Goal: Task Accomplishment & Management: Complete application form

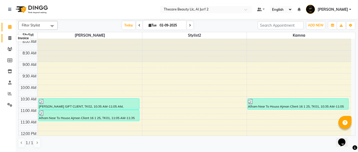
click at [9, 38] on icon at bounding box center [9, 38] width 3 height 4
select select "service"
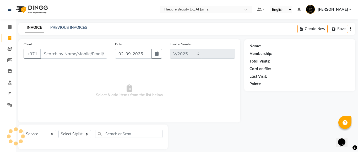
select select "8523"
type input "0175"
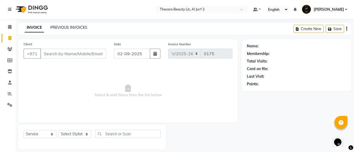
click at [68, 27] on link "PREVIOUS INVOICES" at bounding box center [68, 27] width 37 height 5
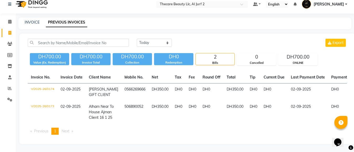
scroll to position [21, 0]
click at [163, 39] on select "[DATE] [DATE] Custom Range" at bounding box center [154, 43] width 35 height 8
select select "range"
click at [137, 39] on select "[DATE] [DATE] Custom Range" at bounding box center [154, 43] width 35 height 8
click at [198, 39] on input "02-09-2025" at bounding box center [197, 42] width 37 height 7
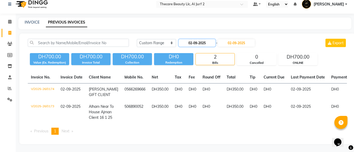
click at [198, 39] on input "02-09-2025" at bounding box center [197, 42] width 37 height 7
select select "9"
select select "2025"
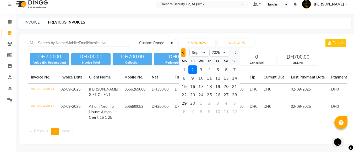
click at [184, 48] on button "Previous month" at bounding box center [183, 52] width 4 height 8
select select "8"
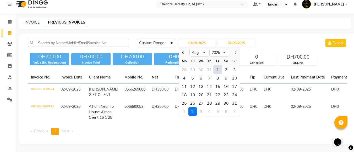
click at [218, 65] on div "1" at bounding box center [217, 69] width 8 height 8
type input "[DATE]"
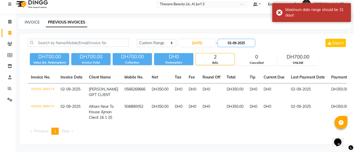
click at [243, 39] on input "02-09-2025" at bounding box center [236, 42] width 37 height 7
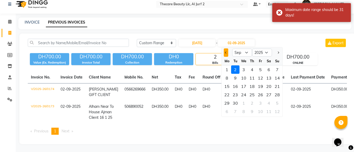
click at [226, 52] on span "Previous month" at bounding box center [226, 53] width 2 height 2
select select "8"
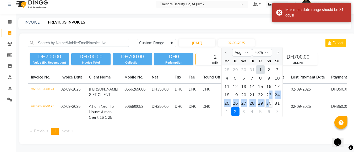
drag, startPoint x: 269, startPoint y: 80, endPoint x: 271, endPoint y: 86, distance: 5.8
click at [271, 86] on ngb-datepicker-month "Mo Tu We Th Fr Sa Su 28 29 30 31 1 2 3 4 5 6 7 8 9 10 11 12 13 14 15 16 17 18 1…" at bounding box center [251, 87] width 61 height 60
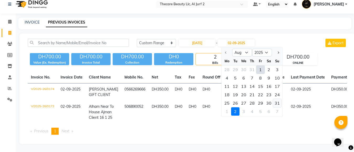
click at [278, 99] on div "31" at bounding box center [277, 103] width 8 height 8
type input "[DATE]"
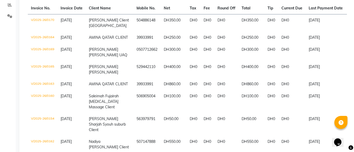
scroll to position [88, 0]
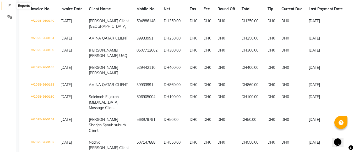
click at [11, 7] on icon at bounding box center [10, 6] width 4 height 4
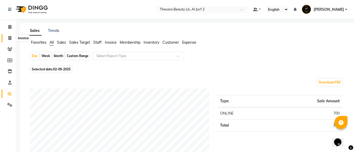
click at [10, 37] on icon at bounding box center [9, 38] width 3 height 4
select select "service"
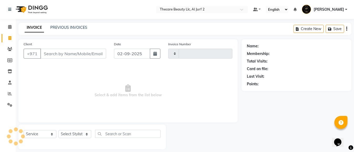
scroll to position [5, 0]
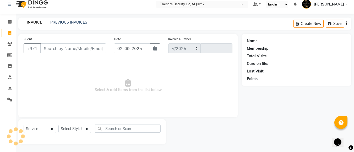
select select "8523"
type input "0175"
click at [44, 49] on input "Client" at bounding box center [73, 48] width 66 height 10
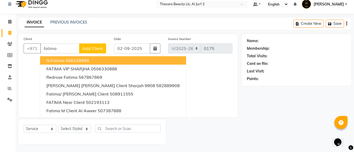
click at [75, 62] on ngb-highlight "566338998" at bounding box center [77, 60] width 24 height 5
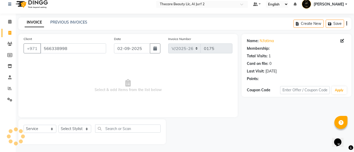
click at [75, 62] on span "Select & add items from the list below" at bounding box center [128, 86] width 209 height 52
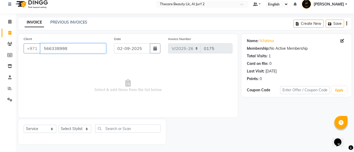
click at [76, 51] on input "566338998" at bounding box center [73, 48] width 66 height 10
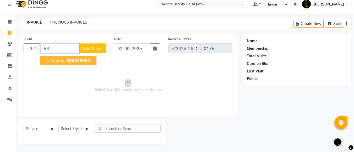
type input "5"
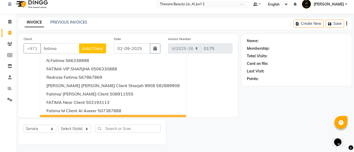
click at [303, 126] on div "Name: Membership: Total Visits: Card on file: Last Visit: Points:" at bounding box center [298, 89] width 114 height 110
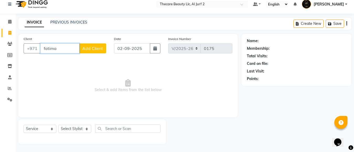
click at [58, 48] on input "fatima" at bounding box center [59, 48] width 39 height 10
type input "f"
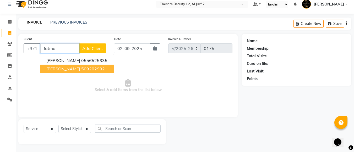
click at [61, 74] on ngb-typeahead-window "Fatma Almatrooshi 0556525335 [PERSON_NAME] UQA 509202992" at bounding box center [77, 64] width 74 height 21
click at [63, 71] on span "[PERSON_NAME]" at bounding box center [63, 68] width 34 height 5
type input "509202992"
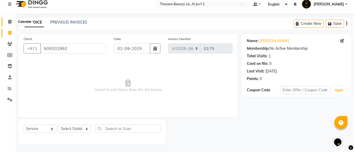
click at [11, 22] on icon at bounding box center [9, 22] width 3 height 4
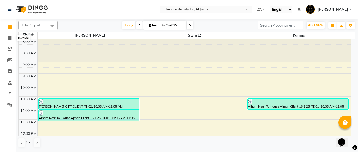
click at [11, 37] on icon at bounding box center [9, 38] width 3 height 4
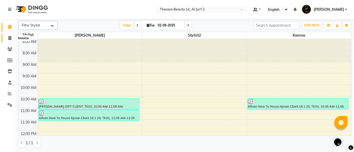
select select "8523"
select select "service"
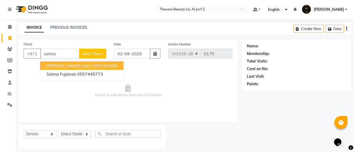
click at [73, 67] on span "[PERSON_NAME] Client" at bounding box center [69, 65] width 46 height 5
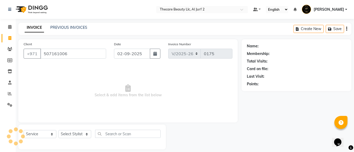
type input "507161006"
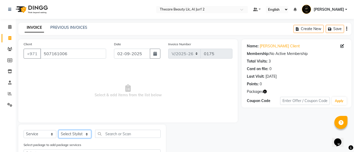
click at [77, 135] on select "Select Stylist Kamna [PERSON_NAME] Stylist2" at bounding box center [74, 134] width 33 height 8
select select "84182"
click at [58, 130] on select "Select Stylist Kamna [PERSON_NAME] Stylist2" at bounding box center [74, 134] width 33 height 8
click at [74, 146] on label "Select package to add package services" at bounding box center [53, 145] width 58 height 5
click at [74, 143] on label "Select package to add package services" at bounding box center [53, 145] width 58 height 5
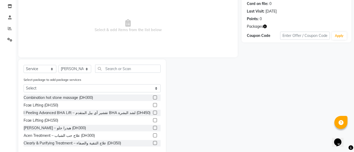
scroll to position [73, 0]
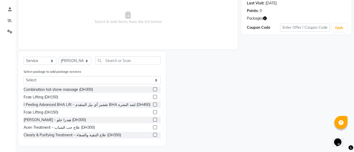
click at [81, 72] on label "Select package to add package services" at bounding box center [53, 71] width 58 height 5
click at [51, 71] on label "Select package to add package services" at bounding box center [53, 71] width 58 height 5
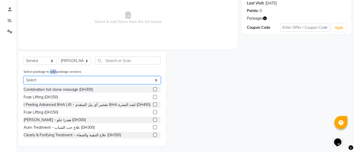
click at [49, 81] on select "Select Package Massage 5+1" at bounding box center [92, 80] width 137 height 8
select select "1: Object"
click at [24, 84] on select "Select Package Massage 5+1" at bounding box center [92, 80] width 137 height 8
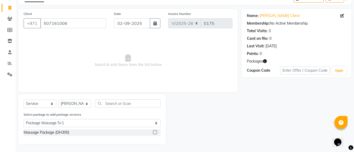
click at [154, 133] on label at bounding box center [155, 132] width 4 height 4
click at [154, 133] on input "checkbox" at bounding box center [154, 132] width 3 height 3
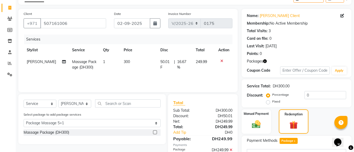
click at [154, 132] on label at bounding box center [155, 132] width 4 height 4
click at [154, 132] on input "checkbox" at bounding box center [154, 132] width 3 height 3
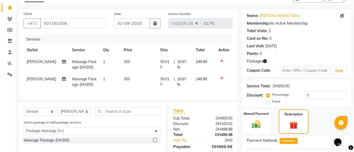
click at [155, 142] on div at bounding box center [157, 140] width 8 height 7
click at [154, 142] on label at bounding box center [155, 140] width 4 height 4
click at [154, 142] on input "checkbox" at bounding box center [154, 140] width 3 height 3
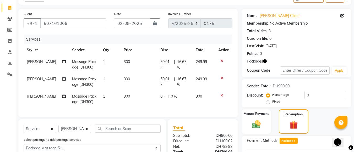
checkbox input "false"
click at [221, 94] on icon at bounding box center [221, 96] width 3 height 4
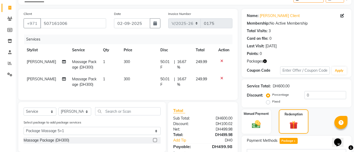
click at [258, 122] on img at bounding box center [256, 124] width 15 height 10
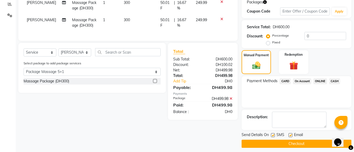
scroll to position [93, 0]
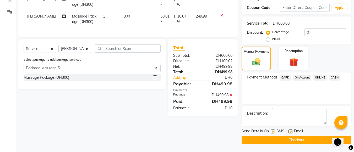
click at [321, 141] on button "Checkout" at bounding box center [296, 140] width 110 height 8
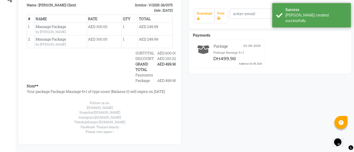
scroll to position [108, 0]
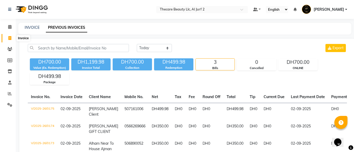
click at [11, 36] on icon at bounding box center [9, 38] width 3 height 4
select select "service"
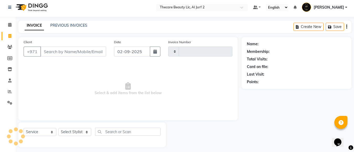
type input "0176"
select select "8523"
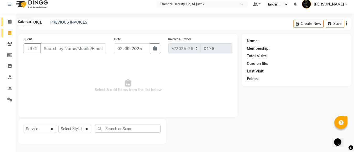
click at [11, 22] on icon at bounding box center [9, 22] width 3 height 4
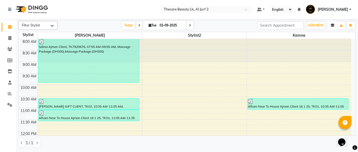
click at [335, 24] on button "button" at bounding box center [332, 25] width 8 height 7
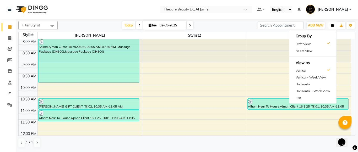
click at [332, 28] on button "button" at bounding box center [332, 25] width 8 height 7
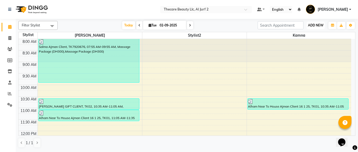
click at [317, 25] on span "ADD NEW" at bounding box center [315, 25] width 15 height 4
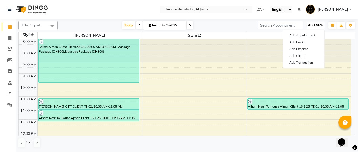
click at [317, 25] on span "ADD NEW" at bounding box center [315, 25] width 15 height 4
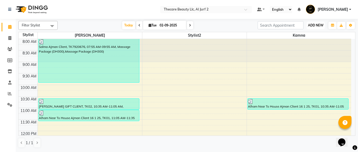
click at [317, 25] on span "ADD NEW" at bounding box center [315, 25] width 15 height 4
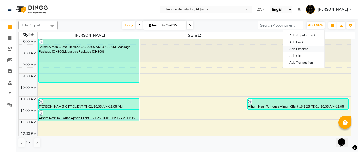
click at [303, 49] on link "Add Expense" at bounding box center [303, 49] width 41 height 7
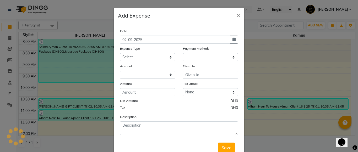
select select "1"
select select "7725"
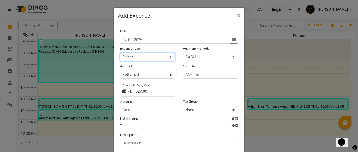
click at [160, 54] on select "Select Advance Salary Bank charges Car Lift Car maintenance Cash transfer to ba…" at bounding box center [147, 57] width 55 height 8
select select "23162"
click at [120, 53] on select "Select Advance Salary Bank charges Car Lift Car maintenance Cash transfer to ba…" at bounding box center [147, 57] width 55 height 8
click at [150, 54] on select "Select Advance Salary Bank charges Car Lift Car maintenance Cash transfer to ba…" at bounding box center [147, 57] width 55 height 8
click at [120, 53] on select "Select Advance Salary Bank charges Car Lift Car maintenance Cash transfer to ba…" at bounding box center [147, 57] width 55 height 8
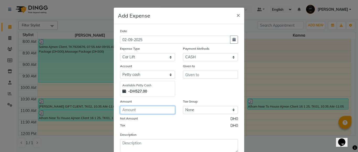
click at [155, 109] on input "number" at bounding box center [147, 110] width 55 height 8
type input "250"
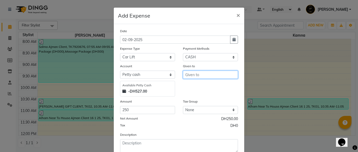
click at [191, 77] on input "text" at bounding box center [210, 75] width 55 height 8
type input "carlift"
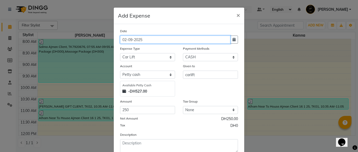
click at [147, 42] on input "02-09-2025" at bounding box center [175, 40] width 110 height 8
type input "0"
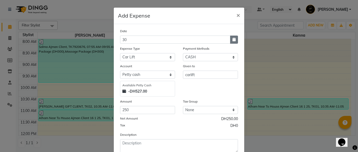
type input "[DATE]"
click at [233, 43] on button "button" at bounding box center [234, 40] width 8 height 8
select select "9"
select select "2025"
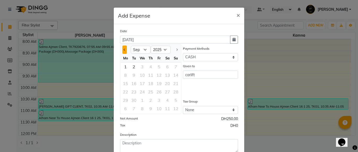
click at [122, 49] on button "Previous month" at bounding box center [124, 50] width 4 height 8
select select "8"
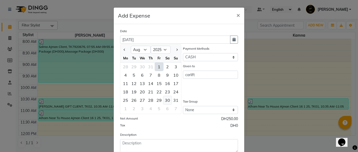
click at [163, 99] on div "30" at bounding box center [167, 100] width 8 height 8
type input "[DATE]"
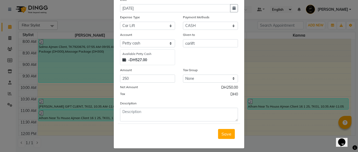
scroll to position [35, 0]
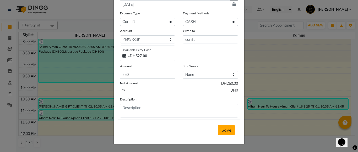
click at [224, 130] on span "Save" at bounding box center [226, 129] width 10 height 5
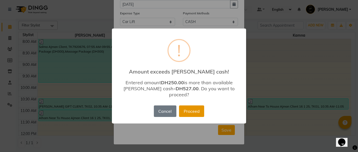
click at [192, 109] on button "Proceed" at bounding box center [191, 111] width 25 height 12
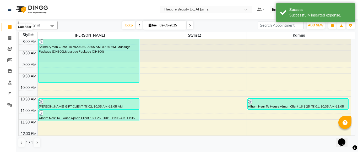
click at [10, 25] on icon at bounding box center [9, 27] width 3 height 4
click at [334, 25] on button "button" at bounding box center [332, 25] width 8 height 7
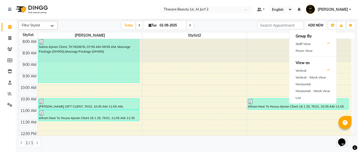
click at [314, 25] on span "ADD NEW" at bounding box center [315, 25] width 15 height 4
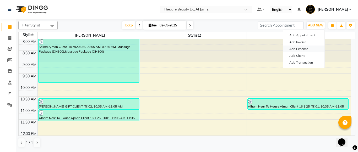
click at [291, 48] on link "Add Expense" at bounding box center [303, 49] width 41 height 7
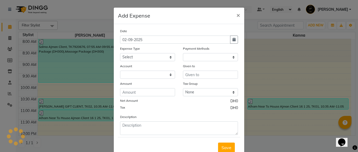
select select "1"
select select "7725"
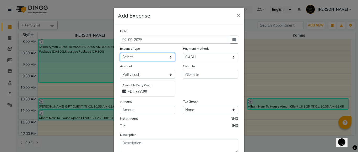
click at [157, 57] on select "Select Advance Salary Bank charges Car Lift Car maintenance Cash transfer to ba…" at bounding box center [147, 57] width 55 height 8
select select "23144"
click at [159, 60] on select "Select Advance Salary Bank charges Car Lift Car maintenance Cash transfer to ba…" at bounding box center [147, 57] width 55 height 8
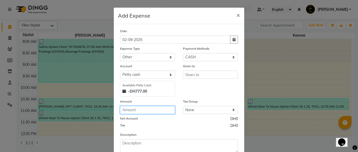
click at [159, 110] on input "number" at bounding box center [147, 110] width 55 height 8
type input "1500"
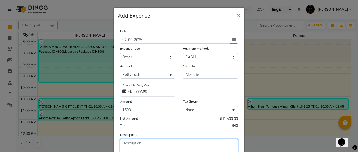
click at [155, 149] on textarea at bounding box center [179, 146] width 118 height 14
type textarea "zimal bill book and name borad"
click at [245, 145] on ngb-modal-window "Add Expense × Date [DATE] Expense Type Select Advance Salary Bank charges Car L…" at bounding box center [179, 76] width 358 height 152
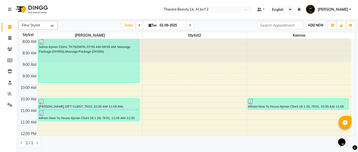
click at [320, 24] on span "ADD NEW" at bounding box center [315, 25] width 15 height 4
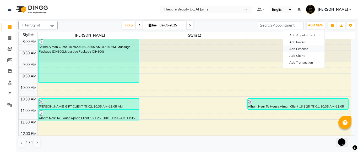
click at [306, 48] on link "Add Expense" at bounding box center [303, 49] width 41 height 7
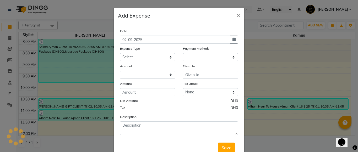
select select "1"
select select "7725"
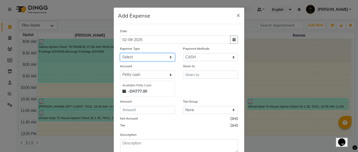
click at [150, 57] on select "Select Advance Salary Bank charges Car Lift Car maintenance Cash transfer to ba…" at bounding box center [147, 57] width 55 height 8
select select "23144"
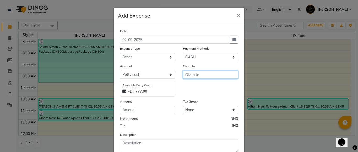
click at [191, 75] on input "text" at bounding box center [210, 75] width 55 height 8
type input "zimal"
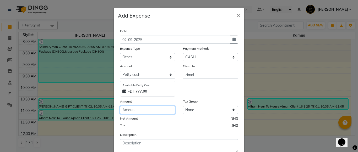
click at [159, 107] on input "number" at bounding box center [147, 110] width 55 height 8
type input "1500"
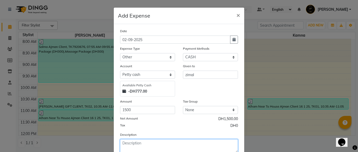
click at [137, 147] on textarea at bounding box center [179, 146] width 118 height 14
type textarea "zimal bill book and borad"
drag, startPoint x: 237, startPoint y: 144, endPoint x: 224, endPoint y: 131, distance: 19.1
click at [224, 131] on div "Date [DATE] Expense Type Select Advance Salary Bank charges Car Lift Car mainte…" at bounding box center [179, 90] width 118 height 125
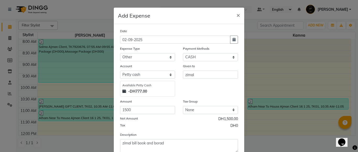
click at [224, 131] on div "Date [DATE] Expense Type Select Advance Salary Bank charges Car Lift Car mainte…" at bounding box center [179, 90] width 118 height 125
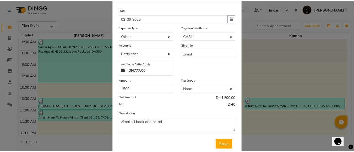
scroll to position [31, 0]
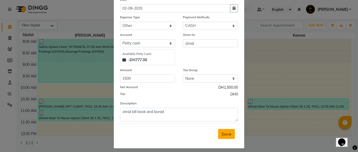
click at [226, 133] on span "Save" at bounding box center [226, 133] width 10 height 5
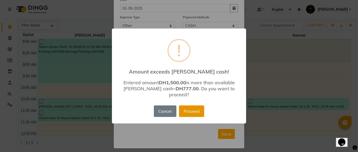
click at [188, 113] on button "Proceed" at bounding box center [191, 111] width 25 height 12
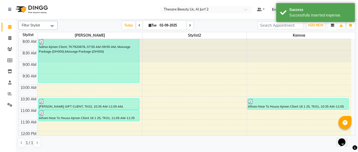
click at [333, 25] on icon "button" at bounding box center [332, 25] width 3 height 3
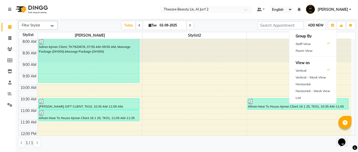
click at [322, 24] on span "ADD NEW" at bounding box center [315, 25] width 15 height 4
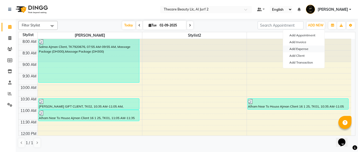
click at [298, 49] on link "Add Expense" at bounding box center [303, 49] width 41 height 7
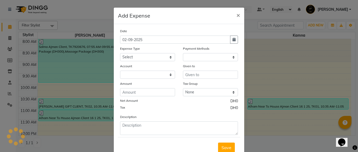
select select "1"
select select "7725"
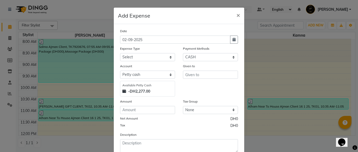
click at [232, 8] on button "×" at bounding box center [238, 15] width 12 height 15
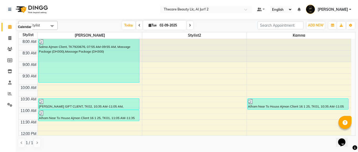
click at [9, 28] on icon at bounding box center [9, 27] width 3 height 4
click at [12, 27] on span at bounding box center [9, 27] width 9 height 6
click at [319, 22] on button "ADD NEW Toggle Dropdown" at bounding box center [315, 25] width 18 height 7
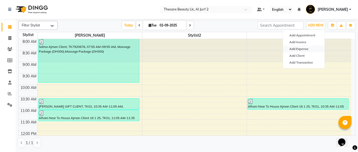
click at [295, 49] on link "Add Expense" at bounding box center [303, 49] width 41 height 7
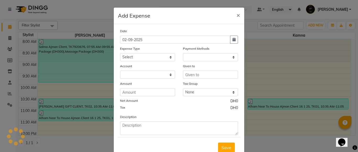
select select "1"
select select "7725"
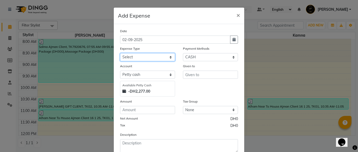
click at [138, 58] on select "Select Advance Salary Bank charges Car Lift Car maintenance Cash transfer to ba…" at bounding box center [147, 57] width 55 height 8
select select "23160"
click at [120, 53] on select "Select Advance Salary Bank charges Car Lift Car maintenance Cash transfer to ba…" at bounding box center [147, 57] width 55 height 8
click at [236, 16] on span "×" at bounding box center [238, 15] width 4 height 8
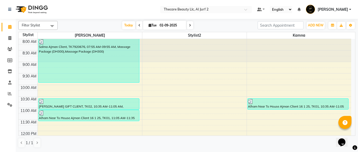
click at [235, 16] on app-add-expense "Add Expense × Date [DATE] Expense Type Select Advance Salary Bank charges Car L…" at bounding box center [179, 81] width 130 height 172
click at [331, 25] on icon "button" at bounding box center [332, 25] width 3 height 3
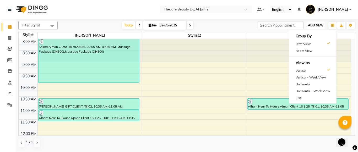
click at [319, 26] on span "ADD NEW" at bounding box center [315, 25] width 15 height 4
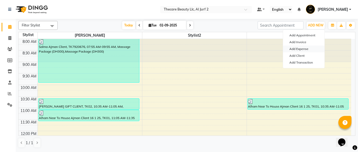
click at [303, 49] on link "Add Expense" at bounding box center [303, 49] width 41 height 7
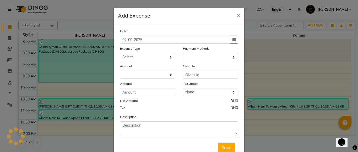
select select "1"
select select "7725"
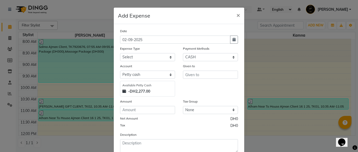
click at [313, 23] on ngb-modal-window "Add Expense × Date [DATE] Expense Type Select Advance Salary Bank charges Car L…" at bounding box center [179, 76] width 358 height 152
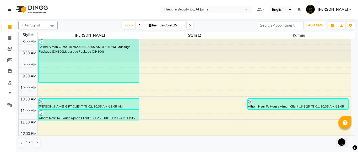
click at [313, 23] on span "ADD NEW" at bounding box center [315, 25] width 15 height 4
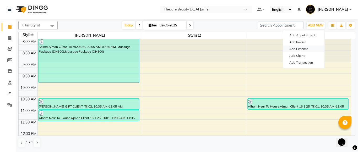
click at [298, 47] on link "Add Expense" at bounding box center [303, 49] width 41 height 7
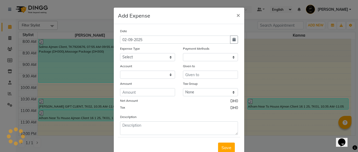
select select "1"
select select "7725"
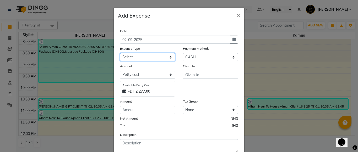
click at [166, 58] on select "Select Advance Salary Bank charges Car Lift Car maintenance Cash transfer to ba…" at bounding box center [147, 57] width 55 height 8
select select "23160"
click at [120, 53] on select "Select Advance Salary Bank charges Car Lift Car maintenance Cash transfer to ba…" at bounding box center [147, 57] width 55 height 8
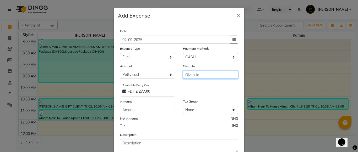
click at [197, 78] on input "text" at bounding box center [210, 75] width 55 height 8
type input "petrol"
click at [7, 62] on ngb-modal-window "Add Expense × Date [DATE] Expense Type Select Advance Salary Bank charges Car L…" at bounding box center [179, 76] width 358 height 152
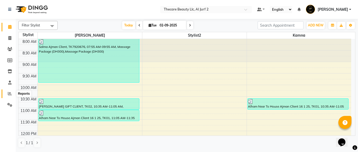
click at [10, 94] on icon at bounding box center [10, 94] width 4 height 4
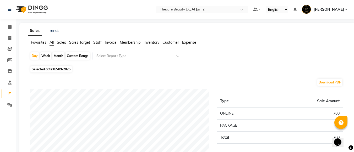
click at [188, 42] on span "Expense" at bounding box center [189, 42] width 14 height 5
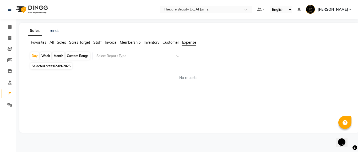
click at [84, 57] on div "Custom Range" at bounding box center [77, 55] width 24 height 7
select select "9"
select select "2025"
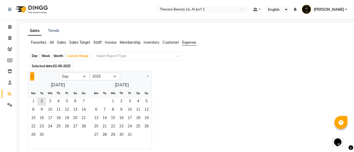
click at [34, 76] on button "Previous month" at bounding box center [32, 76] width 4 height 8
click at [148, 137] on span "31" at bounding box center [146, 135] width 8 height 8
select select "8"
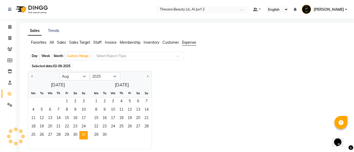
click at [42, 89] on div "[DATE] Mo Tu We Th Fr Sa Su 1 2 3 4 5 6 7 8 9 10 11 12 13 14 15 16 17 18 19 20 …" at bounding box center [90, 115] width 124 height 68
click at [66, 101] on span "1" at bounding box center [67, 102] width 8 height 8
click at [128, 75] on div at bounding box center [135, 76] width 31 height 8
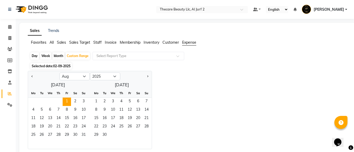
click at [129, 76] on div at bounding box center [135, 76] width 31 height 8
click at [83, 132] on span "31" at bounding box center [83, 135] width 8 height 8
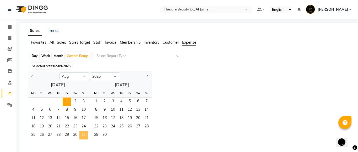
click at [83, 132] on div "Sales Trends Favorites All Sales Sales Target Staff Invoice Membership Inventor…" at bounding box center [188, 96] width 339 height 146
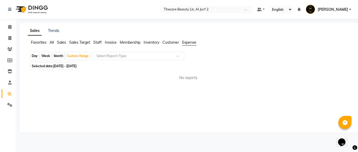
click at [57, 55] on div "Month" at bounding box center [58, 55] width 12 height 7
select select "8"
select select "2025"
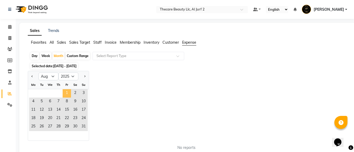
click at [68, 94] on span "1" at bounding box center [67, 93] width 8 height 8
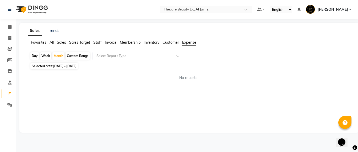
click at [71, 68] on span "[DATE] - [DATE]" at bounding box center [64, 66] width 23 height 4
select select "8"
select select "2025"
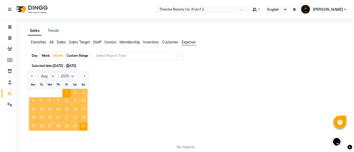
click at [71, 68] on span "[DATE] - [DATE]" at bounding box center [64, 66] width 23 height 4
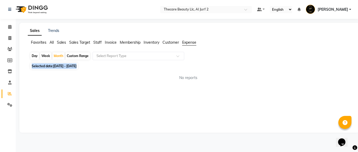
click at [71, 68] on span "[DATE] - [DATE]" at bounding box center [64, 66] width 23 height 4
select select "8"
select select "2025"
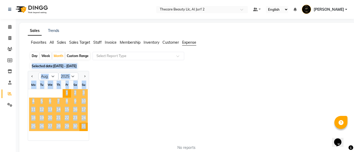
click at [71, 97] on span "2" at bounding box center [75, 93] width 8 height 8
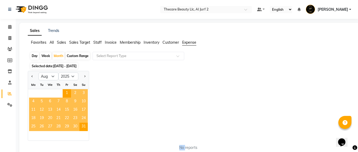
click at [71, 97] on div "Sales Trends Favorites All Sales Sales Target Staff Invoice Membership Inventor…" at bounding box center [188, 91] width 339 height 137
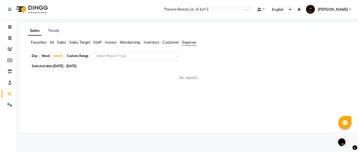
click at [187, 43] on span "Expense" at bounding box center [189, 42] width 14 height 5
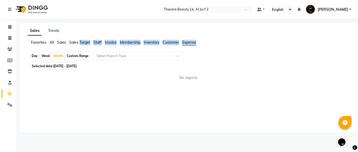
click at [187, 43] on span "Expense" at bounding box center [189, 42] width 14 height 5
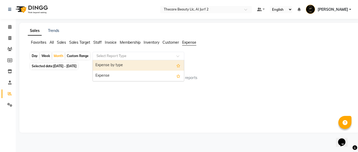
click at [177, 55] on span at bounding box center [179, 57] width 7 height 5
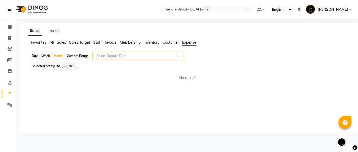
click at [177, 55] on span at bounding box center [179, 57] width 7 height 5
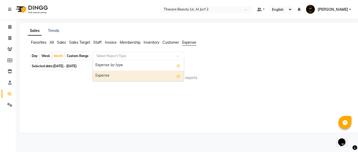
click at [144, 82] on div "No reports" at bounding box center [188, 78] width 325 height 14
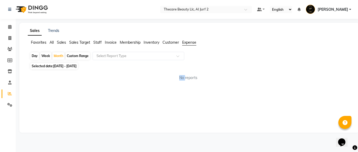
click at [144, 82] on div "No reports" at bounding box center [188, 78] width 325 height 14
click at [149, 60] on div "Select Report Type" at bounding box center [138, 56] width 92 height 8
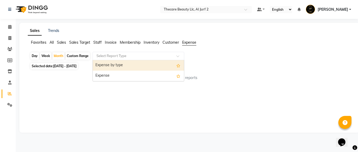
click at [149, 60] on div "Select Report Type" at bounding box center [138, 56] width 92 height 8
click at [142, 65] on div "Expense by type" at bounding box center [138, 65] width 91 height 10
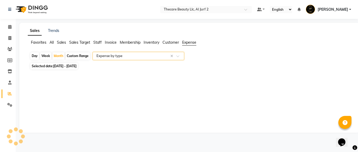
select select "full_report"
select select "csv"
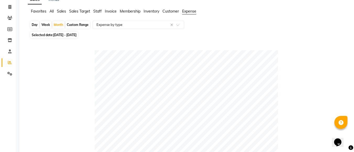
scroll to position [26, 0]
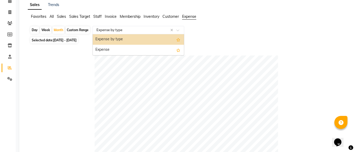
click at [129, 31] on input "text" at bounding box center [132, 29] width 75 height 5
drag, startPoint x: 129, startPoint y: 31, endPoint x: 123, endPoint y: 31, distance: 5.8
click at [123, 31] on input "text" at bounding box center [132, 29] width 75 height 5
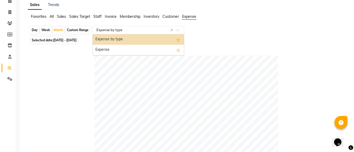
click at [76, 39] on span "[DATE] - [DATE]" at bounding box center [64, 40] width 23 height 4
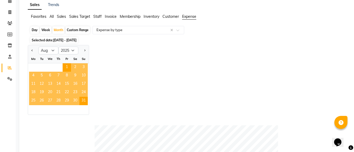
click at [76, 39] on span "[DATE] - [DATE]" at bounding box center [64, 40] width 23 height 4
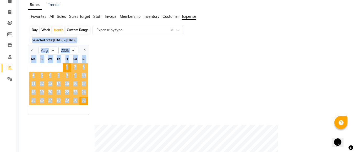
click at [76, 39] on span "[DATE] - [DATE]" at bounding box center [64, 40] width 23 height 4
select select "8"
select select "2025"
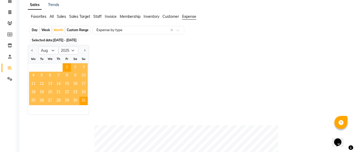
click at [84, 30] on div "Custom Range" at bounding box center [77, 29] width 24 height 7
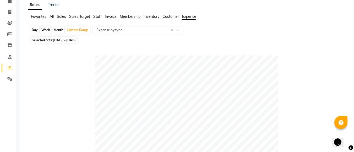
click at [78, 37] on span "Selected date: [DATE] - [DATE]" at bounding box center [53, 40] width 47 height 7
select select "8"
select select "2025"
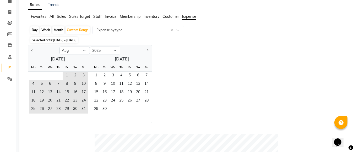
click at [78, 37] on span "Selected date: [DATE] - [DATE]" at bounding box center [53, 40] width 47 height 7
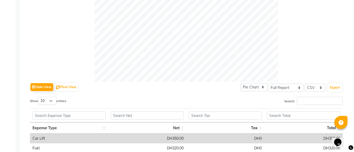
scroll to position [193, 0]
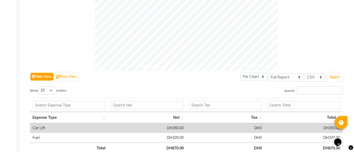
click at [47, 78] on button "Table View" at bounding box center [41, 77] width 23 height 8
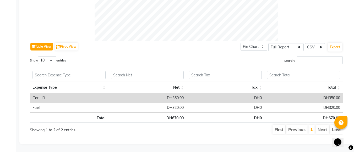
scroll to position [227, 0]
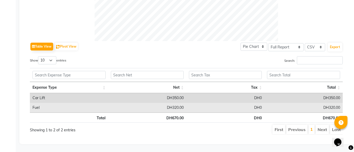
click at [111, 103] on td "DH320.00" at bounding box center [147, 108] width 78 height 10
click at [109, 105] on td "DH320.00" at bounding box center [147, 108] width 78 height 10
click at [36, 104] on td "Fuel" at bounding box center [69, 108] width 78 height 10
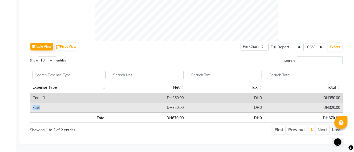
click at [36, 104] on td "Fuel" at bounding box center [69, 108] width 78 height 10
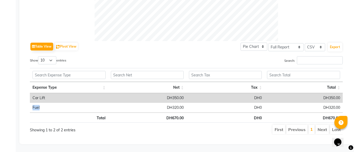
drag, startPoint x: 86, startPoint y: 87, endPoint x: 34, endPoint y: 75, distance: 53.9
click at [86, 87] on th "Expense Type" at bounding box center [69, 87] width 78 height 11
drag, startPoint x: 34, startPoint y: 75, endPoint x: 29, endPoint y: 74, distance: 4.5
click at [281, 43] on select "Select Full Report Filtered Report" at bounding box center [285, 47] width 35 height 8
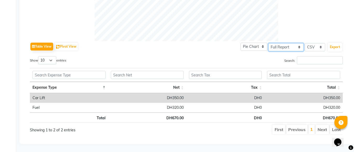
click at [281, 43] on select "Select Full Report Filtered Report" at bounding box center [285, 47] width 35 height 8
click at [281, 44] on select "Select Full Report Filtered Report" at bounding box center [285, 47] width 35 height 8
select select "filtered_report"
click at [268, 43] on select "Select Full Report Filtered Report" at bounding box center [285, 47] width 35 height 8
click at [255, 46] on select "Pie Chart Bar Chart" at bounding box center [253, 47] width 27 height 8
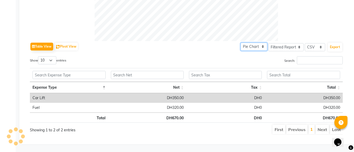
select select "bar"
click at [241, 43] on select "Pie Chart Bar Chart" at bounding box center [253, 47] width 27 height 8
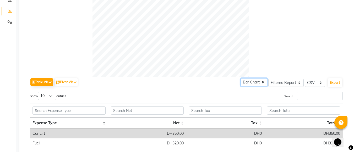
scroll to position [70, 0]
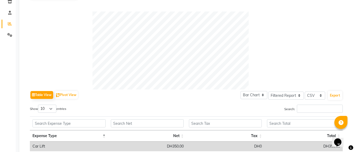
click at [63, 110] on label "Show 10 25 50 100 entries" at bounding box center [48, 109] width 36 height 8
click at [56, 110] on select "10 25 50 100" at bounding box center [47, 109] width 18 height 8
click at [50, 110] on select "10 25 50 100" at bounding box center [47, 109] width 18 height 8
click at [70, 92] on button "Pivot View" at bounding box center [66, 95] width 23 height 8
select select "full_report"
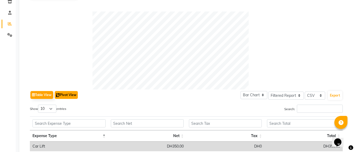
select select "csv"
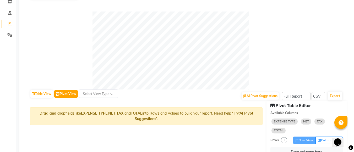
click at [70, 92] on button "Pivot View" at bounding box center [66, 94] width 24 height 8
click at [185, 124] on div "Drag and drop fields like EXPENSE TYPE , NET , TAX and TOTAL into Rows and Valu…" at bounding box center [146, 116] width 232 height 18
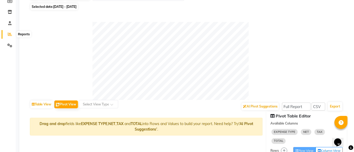
click at [8, 34] on icon at bounding box center [10, 34] width 4 height 4
click at [7, 2] on icon at bounding box center [9, 1] width 5 height 4
select select
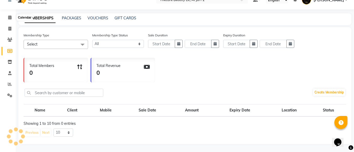
scroll to position [24, 0]
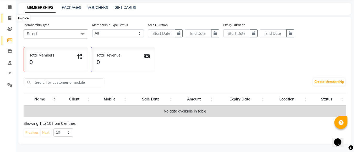
click at [9, 16] on icon at bounding box center [9, 18] width 3 height 4
select select "8523"
select select "service"
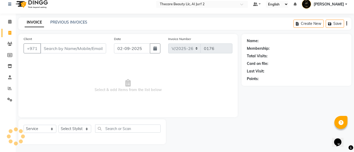
scroll to position [5, 0]
click at [9, 4] on icon at bounding box center [9, 4] width 3 height 4
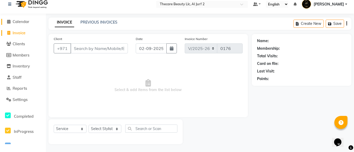
click at [21, 24] on span "Calendar" at bounding box center [21, 21] width 17 height 5
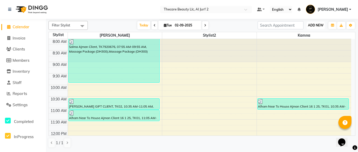
click at [311, 24] on span "ADD NEW" at bounding box center [315, 25] width 15 height 4
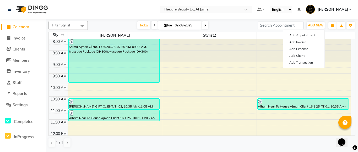
click at [326, 21] on div "Filter Stylist Select All [PERSON_NAME] Stylist2 [DATE] [DATE] Toggle Dropdown …" at bounding box center [201, 84] width 306 height 131
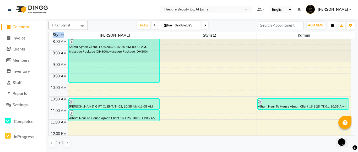
click at [333, 25] on icon "button" at bounding box center [332, 25] width 3 height 3
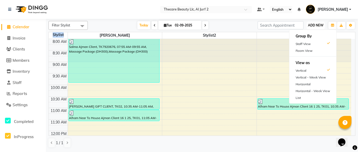
click at [316, 22] on button "ADD NEW Toggle Dropdown" at bounding box center [315, 25] width 18 height 7
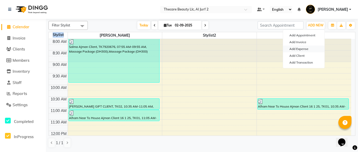
click at [309, 49] on link "Add Expense" at bounding box center [303, 49] width 41 height 7
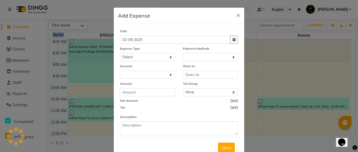
select select "1"
select select "7725"
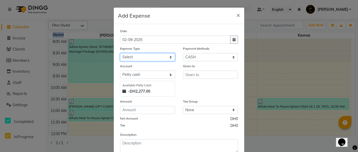
click at [153, 57] on select "Select Advance Salary Bank charges Car Lift Car maintenance Cash transfer to ba…" at bounding box center [147, 57] width 55 height 8
select select "23160"
click at [120, 53] on select "Select Advance Salary Bank charges Car Lift Car maintenance Cash transfer to ba…" at bounding box center [147, 57] width 55 height 8
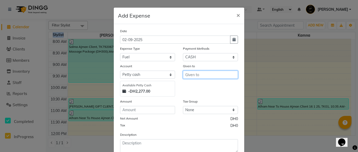
click at [192, 73] on input "text" at bounding box center [210, 75] width 55 height 8
type input "petrol"
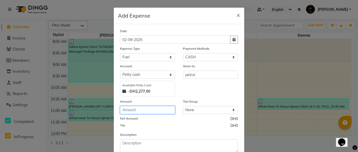
click at [156, 107] on input "number" at bounding box center [147, 110] width 55 height 8
type input "928"
click at [237, 135] on div "Description" at bounding box center [179, 142] width 126 height 21
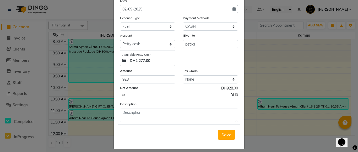
scroll to position [31, 0]
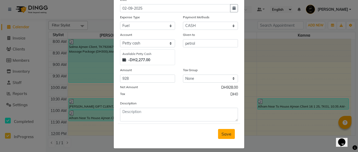
click at [220, 130] on button "Save" at bounding box center [226, 134] width 17 height 10
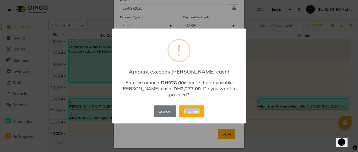
click at [220, 130] on div "× ! Amount exceeds [PERSON_NAME] cash! Entered amount DH928.00 is more than ava…" at bounding box center [179, 76] width 358 height 152
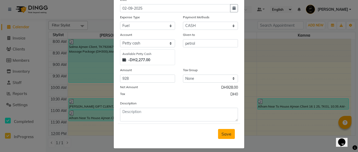
click at [222, 137] on button "Save" at bounding box center [226, 134] width 17 height 10
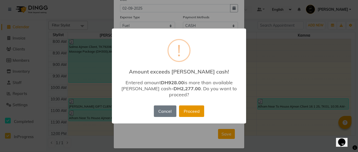
click at [193, 111] on button "Proceed" at bounding box center [191, 111] width 25 height 12
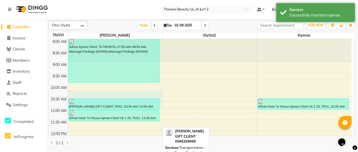
drag, startPoint x: 94, startPoint y: 104, endPoint x: 79, endPoint y: 104, distance: 15.2
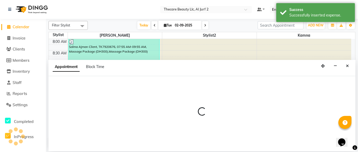
select select "84182"
select select "615"
select select "tentative"
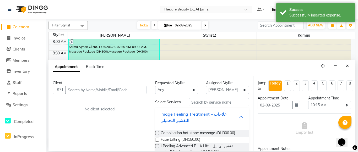
select select "service"
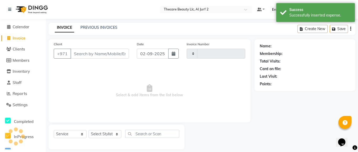
type input "0176"
select select "8523"
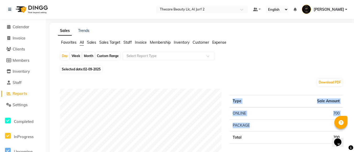
click at [159, 119] on div "Payment mode Type Sale Amount ONLINE 700 PACKAGE 0 Total 700" at bounding box center [201, 137] width 290 height 96
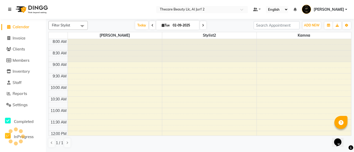
select select "8523"
select select "service"
